Goal: Task Accomplishment & Management: Manage account settings

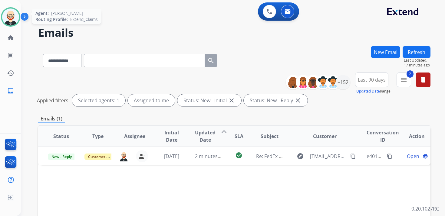
click at [13, 23] on img at bounding box center [10, 16] width 17 height 17
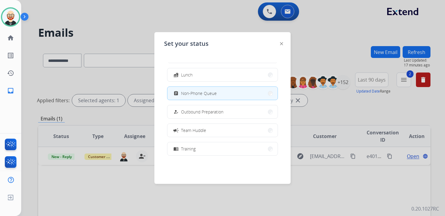
scroll to position [114, 0]
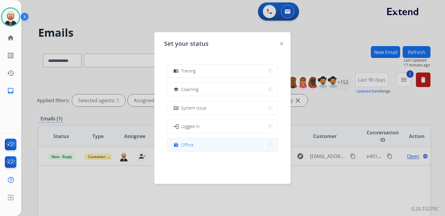
click at [189, 142] on span "Offline" at bounding box center [187, 144] width 13 height 6
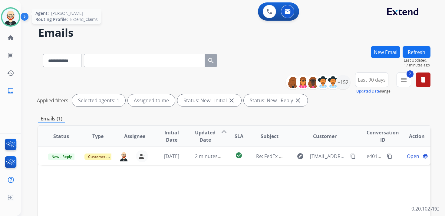
click at [11, 19] on img at bounding box center [10, 16] width 17 height 17
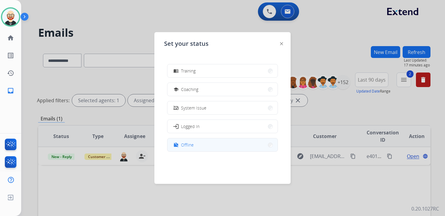
click at [196, 144] on button "work_off Offline" at bounding box center [222, 144] width 110 height 13
